Goal: Task Accomplishment & Management: Manage account settings

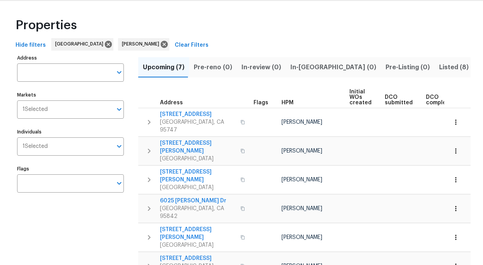
scroll to position [30, 0]
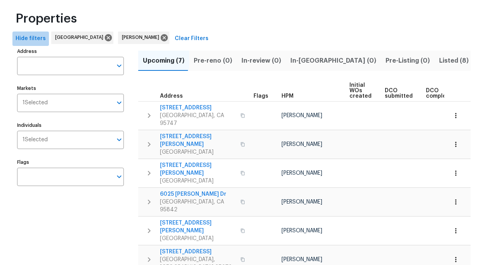
click at [35, 39] on span "Hide filters" at bounding box center [31, 39] width 30 height 10
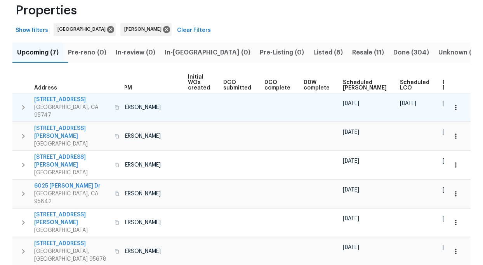
scroll to position [55, 0]
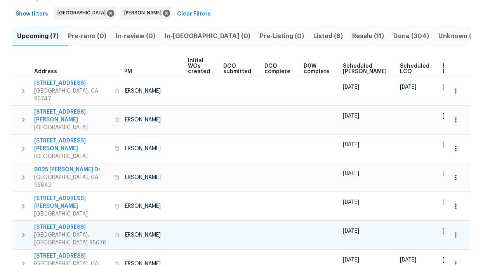
click at [63, 223] on span "509 Brookwood Rd" at bounding box center [72, 227] width 76 height 8
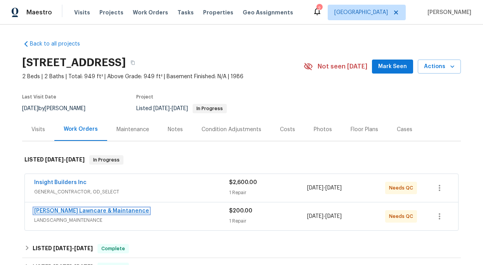
click at [96, 211] on link "Godinez Lawncare & Maintanence" at bounding box center [91, 210] width 115 height 5
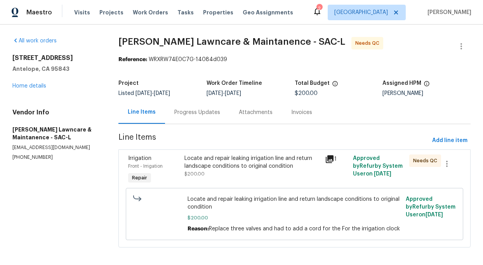
click at [247, 159] on div "Locate and repair leaking irrigation line and return landscape conditions to or…" at bounding box center [253, 162] width 136 height 16
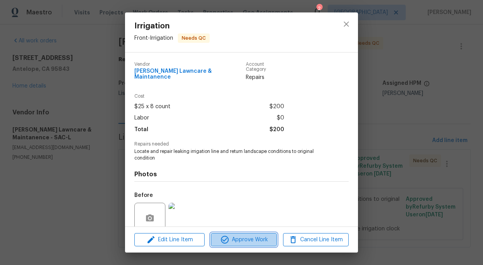
click at [263, 240] on span "Approve Work" at bounding box center [243, 240] width 61 height 10
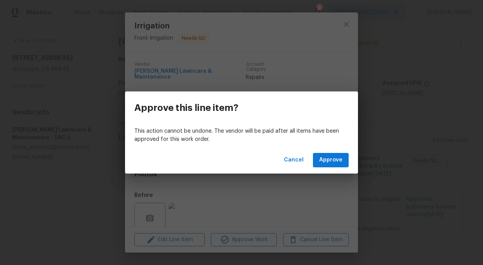
click at [348, 151] on div "Cancel Approve" at bounding box center [241, 159] width 233 height 27
click at [326, 158] on span "Approve" at bounding box center [330, 160] width 23 height 10
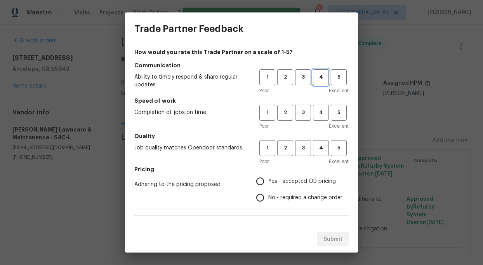
click at [317, 74] on span "4" at bounding box center [321, 77] width 14 height 9
click at [317, 111] on span "4" at bounding box center [321, 112] width 14 height 9
click at [329, 144] on div "1 2 3 4 5" at bounding box center [304, 148] width 89 height 16
click at [320, 145] on span "4" at bounding box center [321, 147] width 14 height 9
click at [268, 180] on input "Yes - accepted OD pricing" at bounding box center [260, 181] width 16 height 16
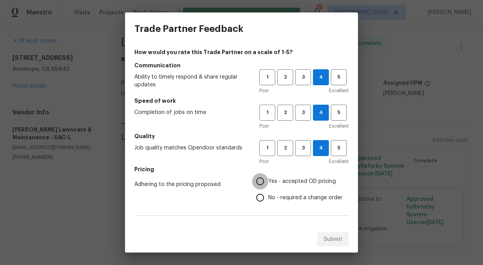
radio input "true"
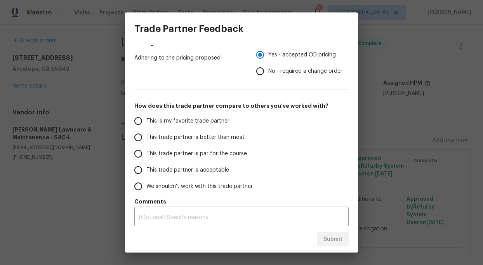
scroll to position [130, 0]
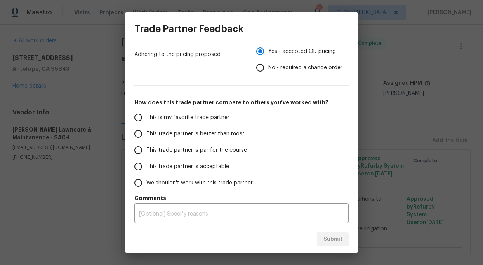
click at [139, 133] on input "This trade partner is better than most" at bounding box center [138, 133] width 16 height 16
click at [331, 239] on span "Submit" at bounding box center [333, 239] width 19 height 10
radio input "true"
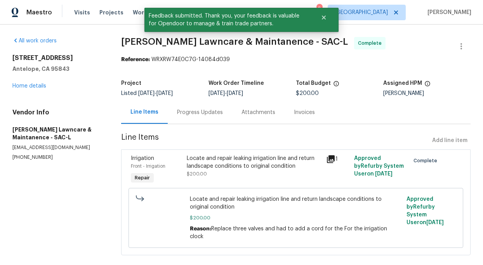
click at [29, 91] on div "All work orders 4034 Beaver Creek Ct Antelope, CA 95843 Home details Vendor Inf…" at bounding box center [57, 99] width 90 height 124
click at [40, 83] on link "Home details" at bounding box center [29, 85] width 34 height 5
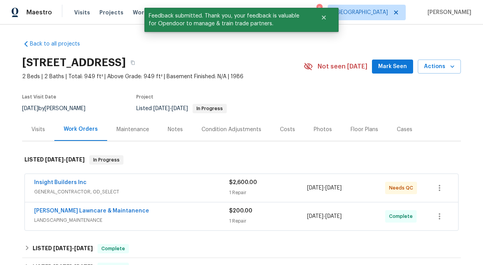
click at [60, 187] on div "Insight Builders Inc" at bounding box center [131, 182] width 195 height 9
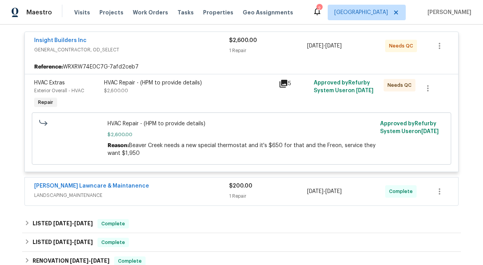
scroll to position [155, 0]
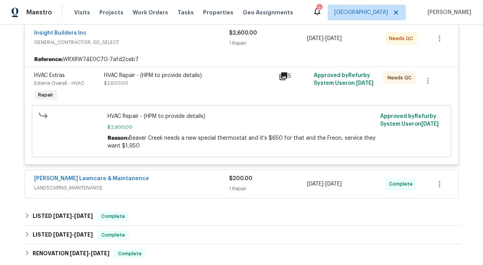
click at [171, 79] on div "HVAC Repair - (HPM to provide details) $2,600.00" at bounding box center [189, 79] width 170 height 16
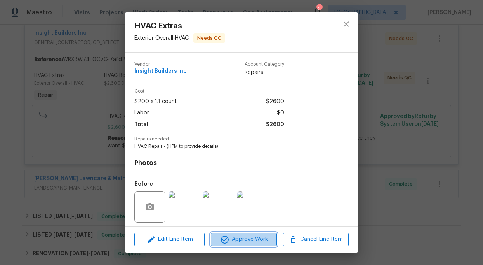
click at [248, 242] on span "Approve Work" at bounding box center [243, 239] width 61 height 10
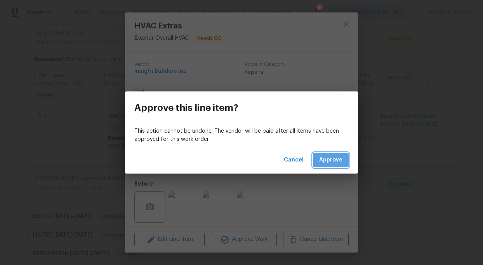
click at [335, 155] on button "Approve" at bounding box center [331, 160] width 36 height 14
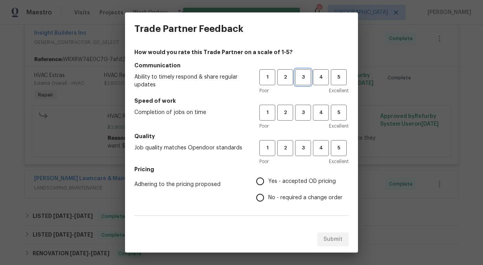
click at [306, 77] on span "3" at bounding box center [303, 77] width 14 height 9
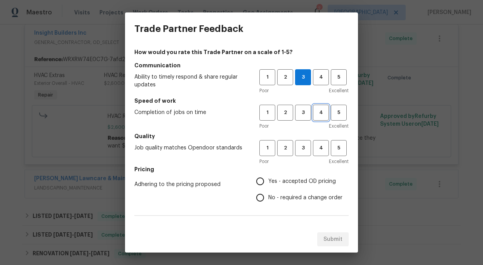
click at [317, 115] on span "4" at bounding box center [321, 112] width 14 height 9
click at [304, 147] on span "3" at bounding box center [303, 147] width 14 height 9
click at [264, 196] on input "No - required a change order" at bounding box center [260, 197] width 16 height 16
radio input "true"
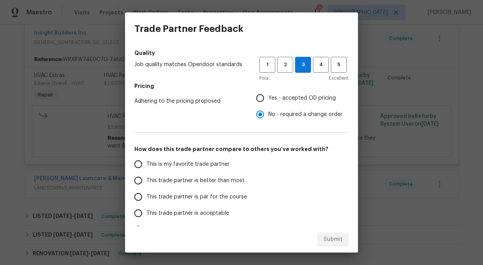
scroll to position [130, 0]
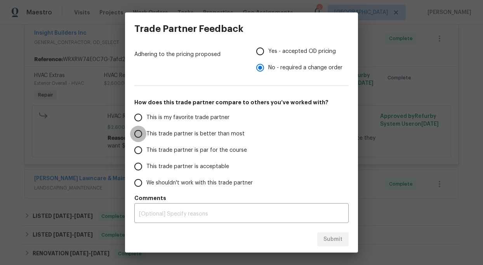
click at [138, 130] on input "This trade partner is better than most" at bounding box center [138, 133] width 16 height 16
click at [328, 243] on span "Submit" at bounding box center [333, 239] width 19 height 10
radio input "true"
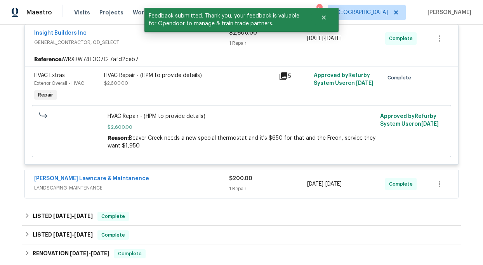
scroll to position [0, 0]
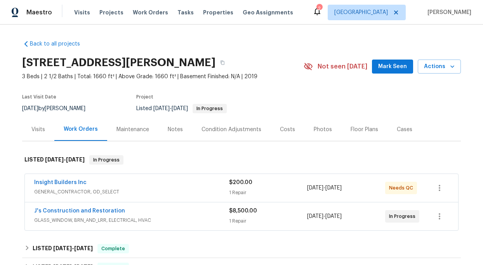
click at [71, 185] on span "Insight Builders Inc" at bounding box center [60, 182] width 52 height 8
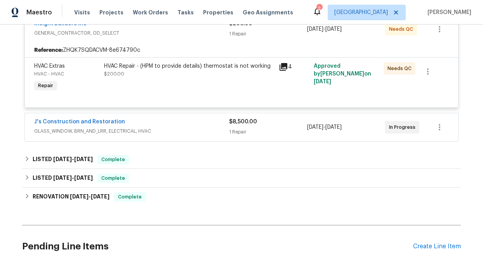
scroll to position [166, 0]
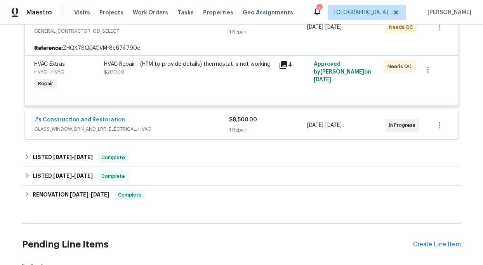
click at [186, 64] on div "HVAC Repair - (HPM to provide details) thermostat is not working" at bounding box center [189, 64] width 170 height 8
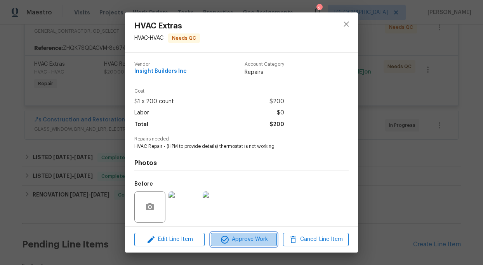
click at [256, 239] on span "Approve Work" at bounding box center [243, 239] width 61 height 10
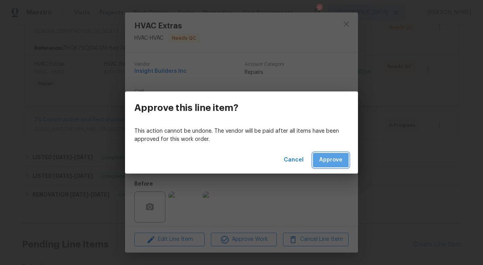
click at [329, 162] on span "Approve" at bounding box center [330, 160] width 23 height 10
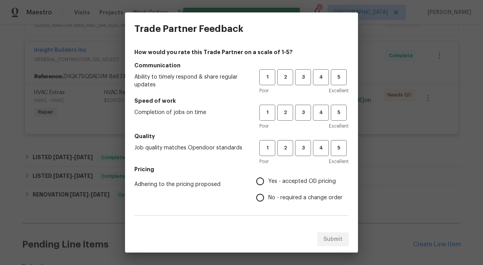
scroll to position [62, 0]
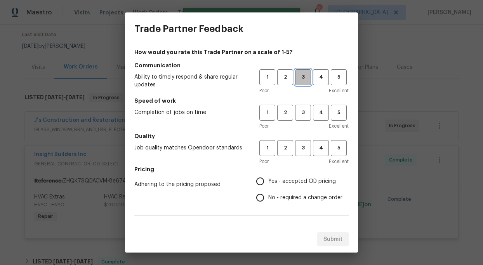
click at [302, 73] on span "3" at bounding box center [303, 77] width 14 height 9
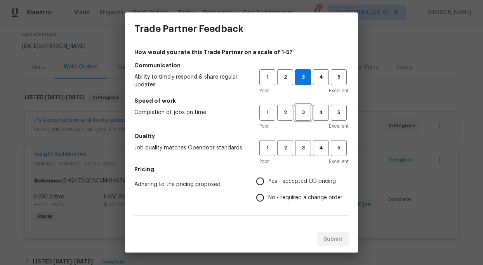
click at [302, 118] on button "3" at bounding box center [303, 113] width 16 height 16
click at [305, 152] on span "3" at bounding box center [303, 147] width 14 height 9
click at [262, 199] on input "No - required a change order" at bounding box center [260, 197] width 16 height 16
radio input "true"
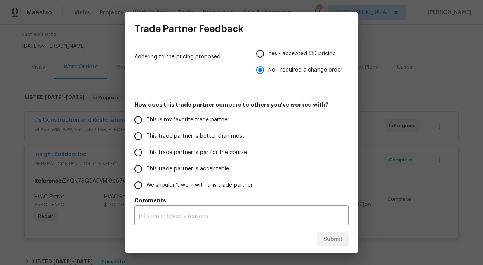
scroll to position [130, 0]
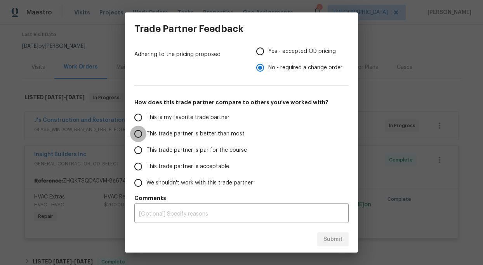
click at [136, 137] on input "This trade partner is better than most" at bounding box center [138, 133] width 16 height 16
click at [332, 238] on span "Submit" at bounding box center [333, 239] width 19 height 10
radio input "true"
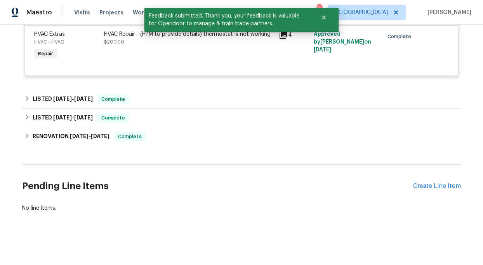
scroll to position [0, 0]
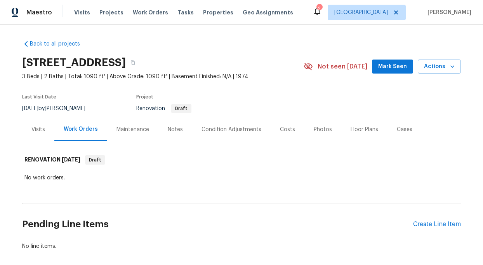
click at [234, 128] on div "Condition Adjustments" at bounding box center [232, 129] width 60 height 8
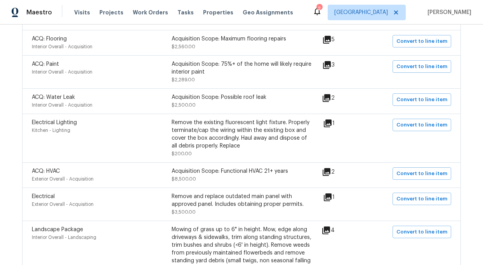
scroll to position [193, 0]
click at [329, 124] on icon at bounding box center [328, 123] width 8 height 8
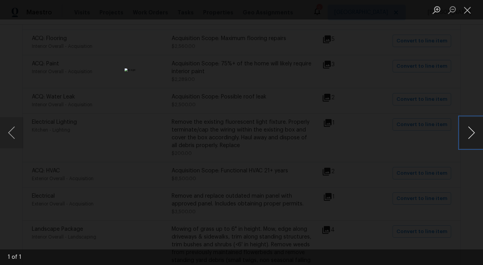
click at [473, 132] on button "Next image" at bounding box center [471, 132] width 23 height 31
click at [465, 10] on button "Close lightbox" at bounding box center [468, 10] width 16 height 14
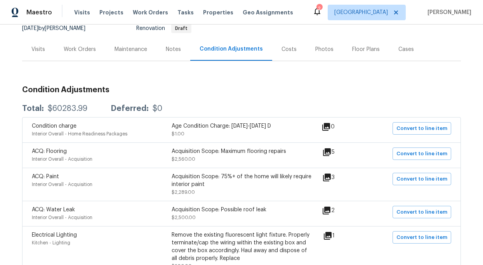
scroll to position [0, 0]
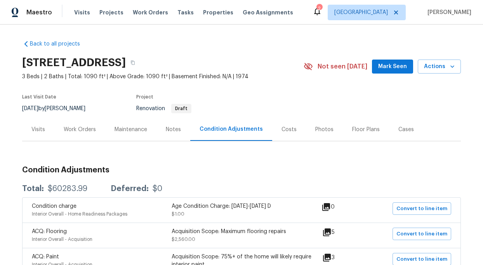
click at [287, 127] on div "Costs" at bounding box center [289, 129] width 15 height 8
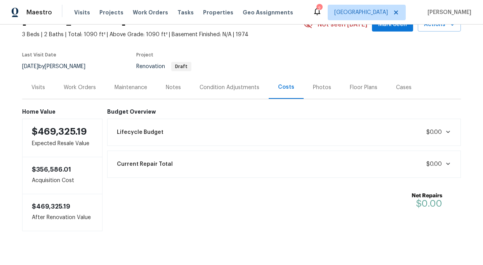
scroll to position [55, 0]
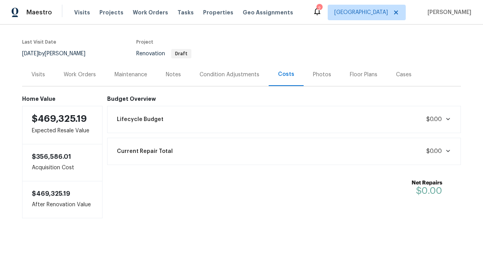
click at [73, 73] on div "Work Orders" at bounding box center [80, 75] width 32 height 8
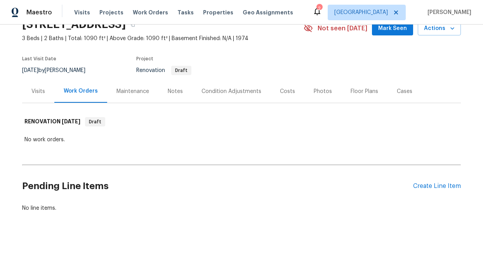
scroll to position [38, 0]
click at [35, 92] on div "Visits" at bounding box center [38, 91] width 14 height 8
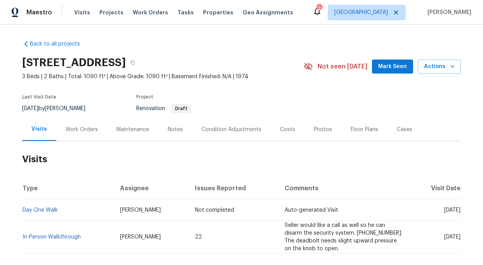
click at [231, 128] on div "Condition Adjustments" at bounding box center [232, 129] width 60 height 8
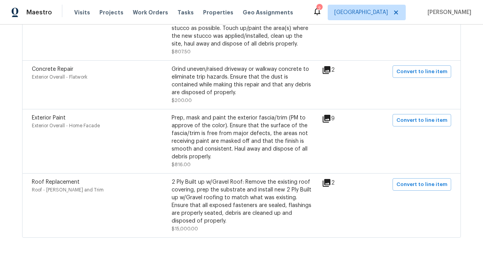
scroll to position [1294, 0]
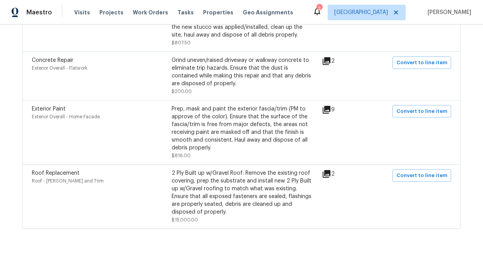
click at [330, 169] on icon at bounding box center [326, 173] width 9 height 9
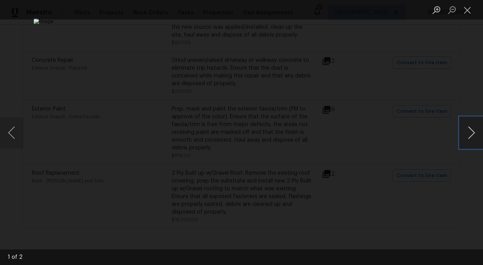
click at [474, 130] on button "Next image" at bounding box center [471, 132] width 23 height 31
click at [467, 7] on button "Close lightbox" at bounding box center [468, 10] width 16 height 14
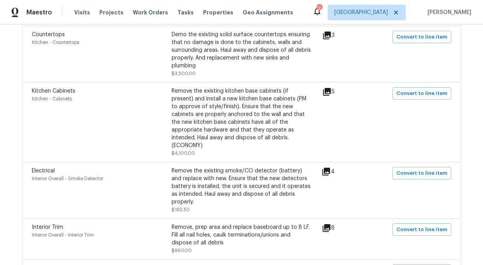
scroll to position [860, 0]
